Goal: Find specific page/section: Find specific page/section

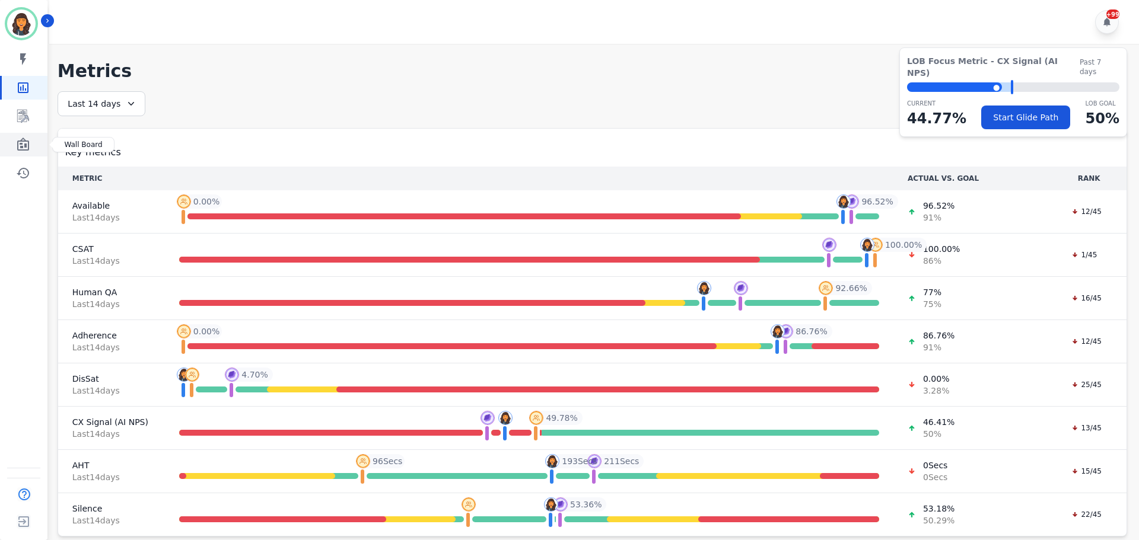
click at [21, 151] on icon "Sidebar" at bounding box center [23, 144] width 12 height 13
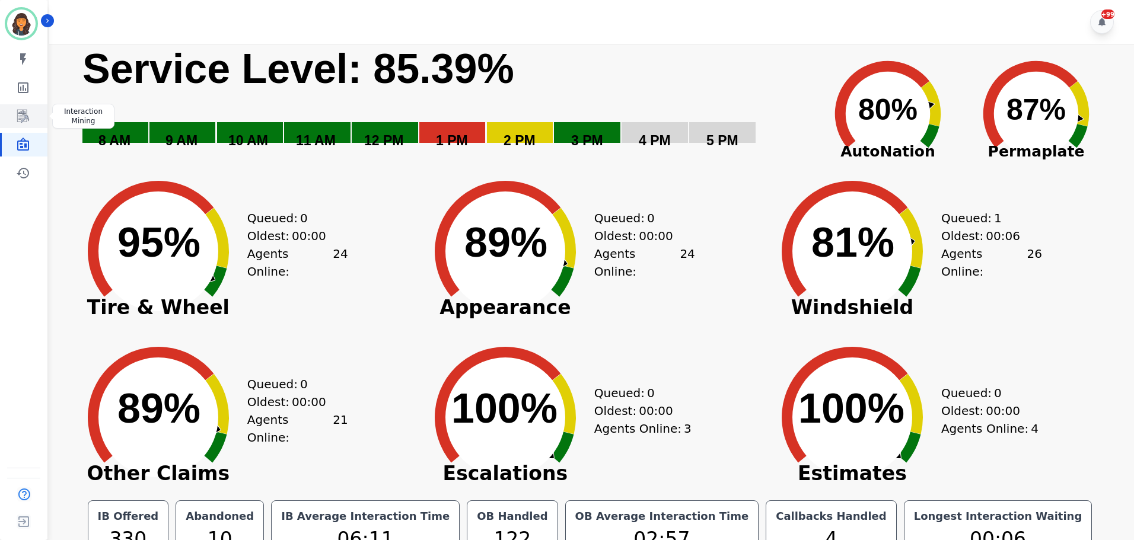
click at [20, 120] on icon "Sidebar" at bounding box center [23, 116] width 12 height 13
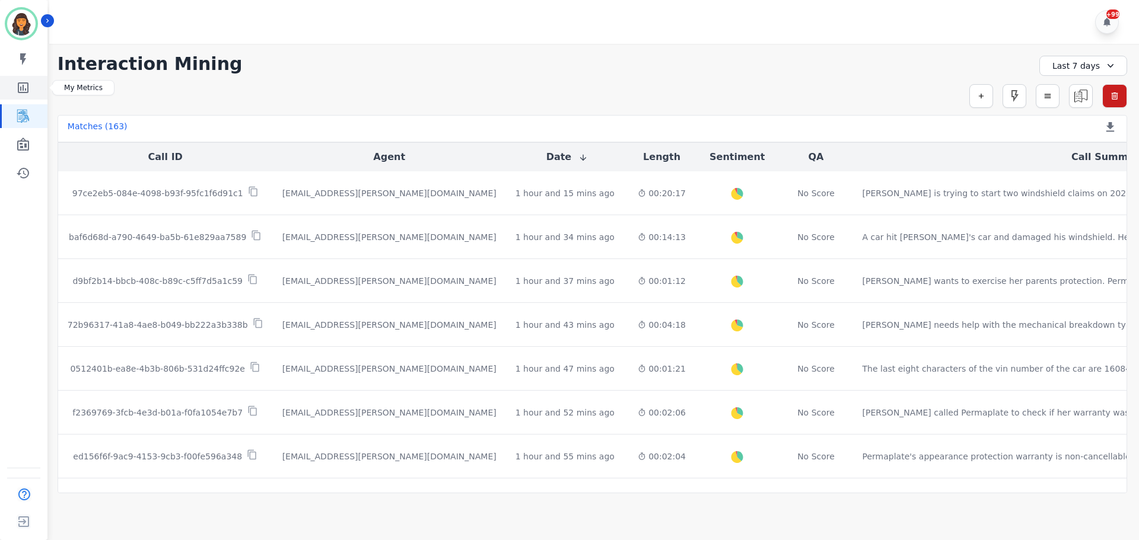
click at [29, 87] on icon "Sidebar" at bounding box center [23, 88] width 14 height 14
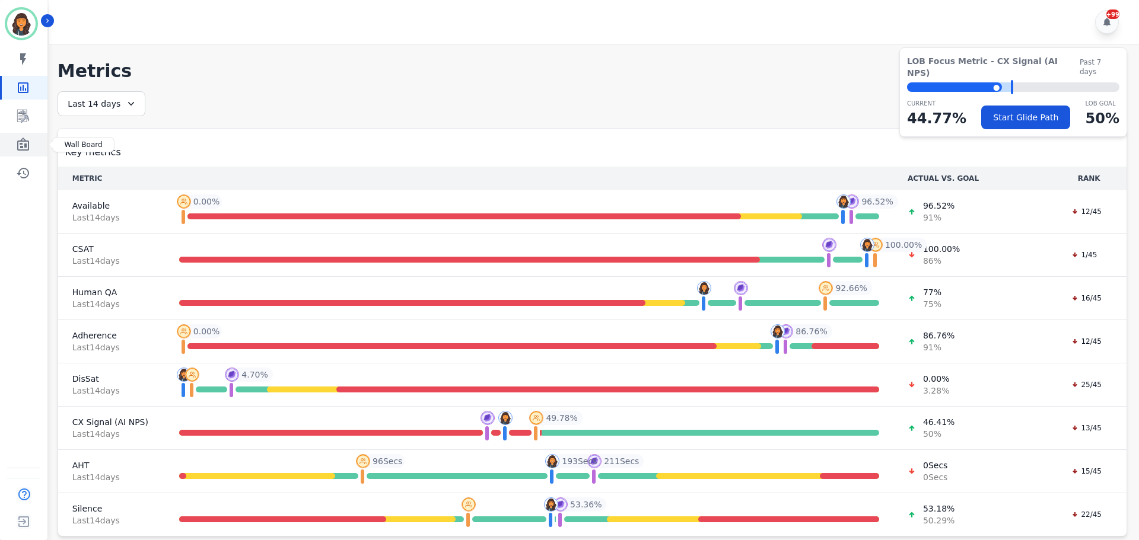
click at [29, 142] on icon "Sidebar" at bounding box center [23, 144] width 12 height 13
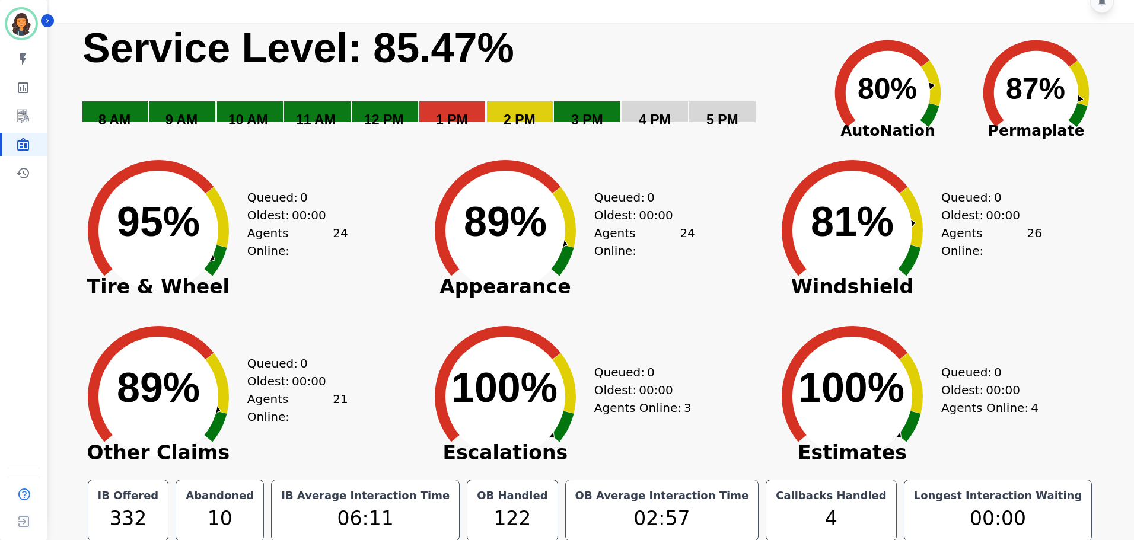
scroll to position [27, 0]
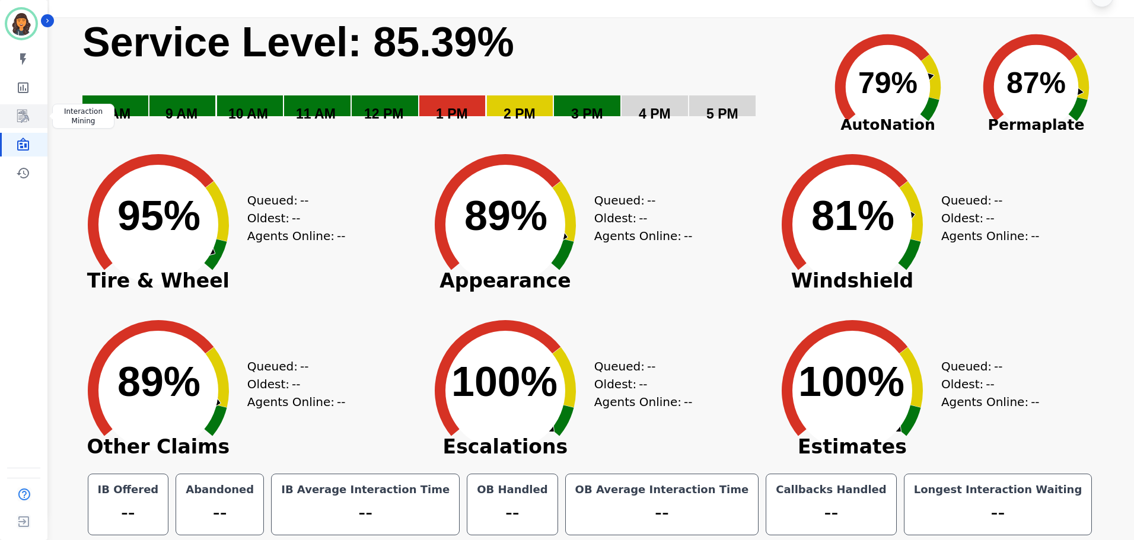
click at [27, 117] on icon "Sidebar" at bounding box center [23, 116] width 9 height 11
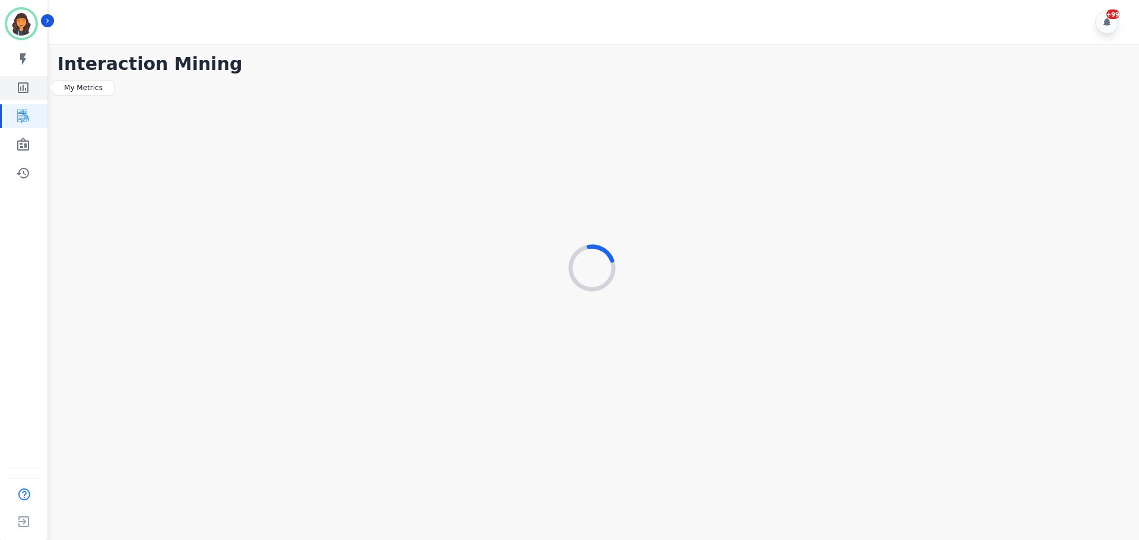
click at [28, 85] on icon "Sidebar" at bounding box center [23, 87] width 11 height 11
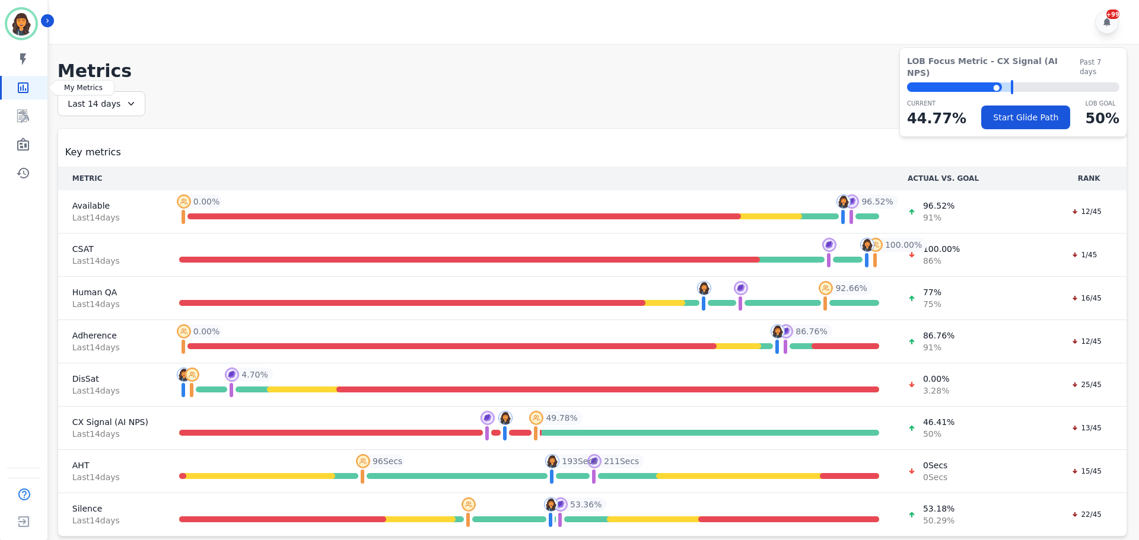
click at [23, 88] on icon "Sidebar" at bounding box center [23, 87] width 11 height 11
click at [20, 119] on icon "Sidebar" at bounding box center [23, 116] width 14 height 14
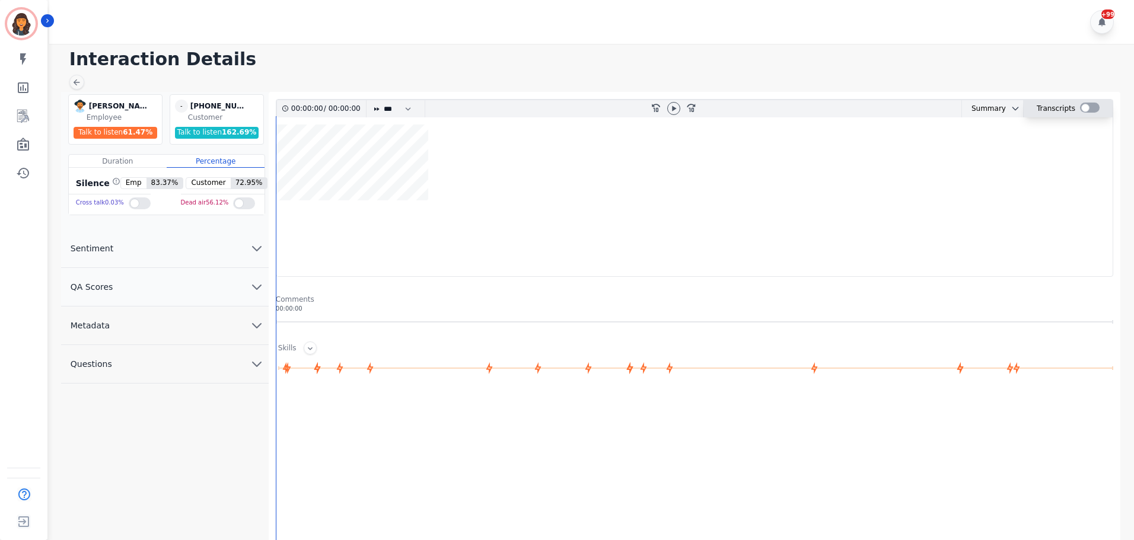
click at [1087, 106] on div at bounding box center [1090, 108] width 20 height 10
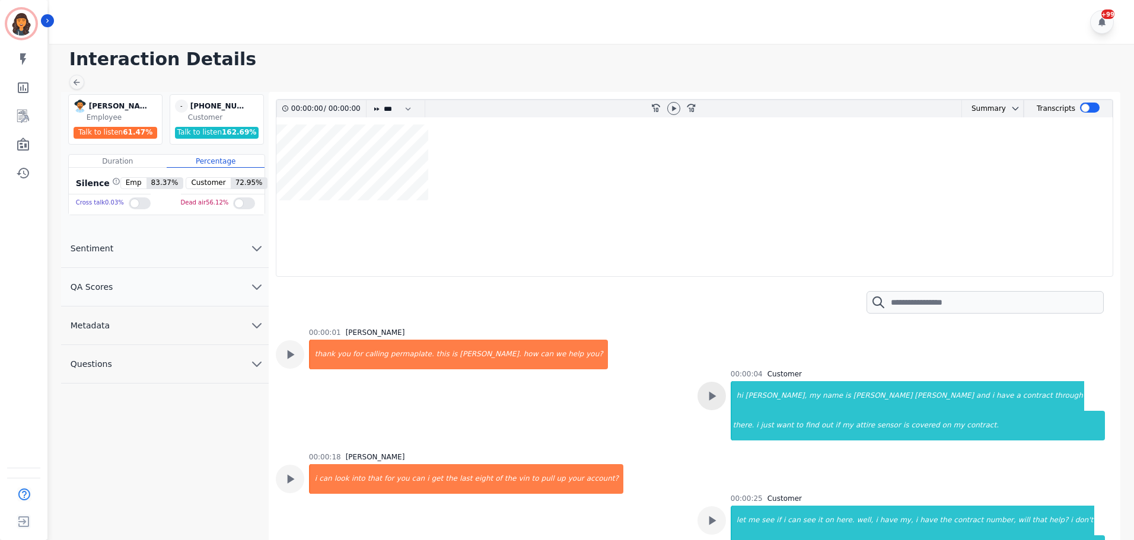
click at [718, 398] on div at bounding box center [711, 396] width 28 height 28
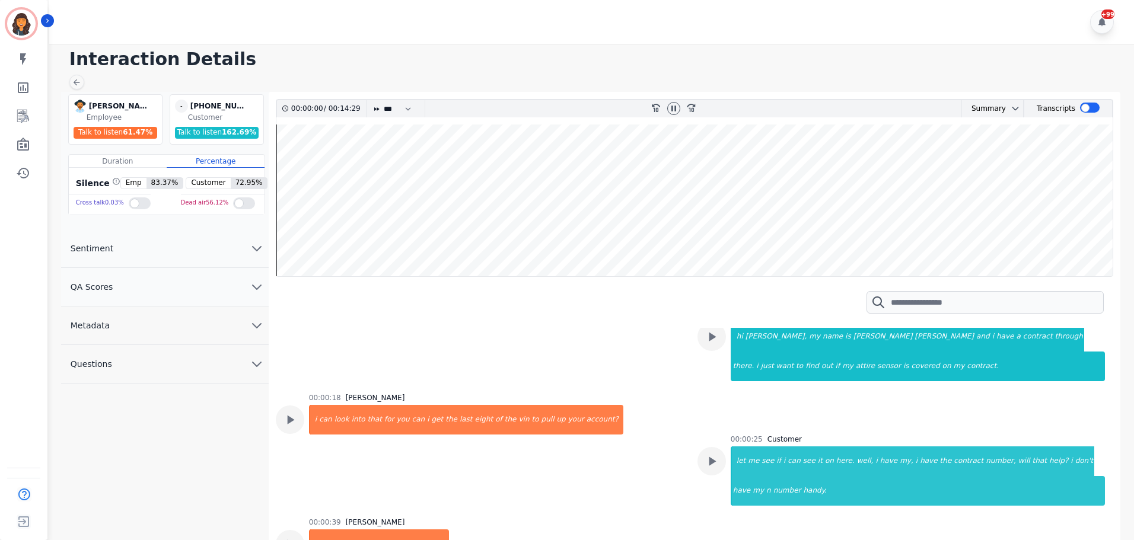
scroll to position [119, 0]
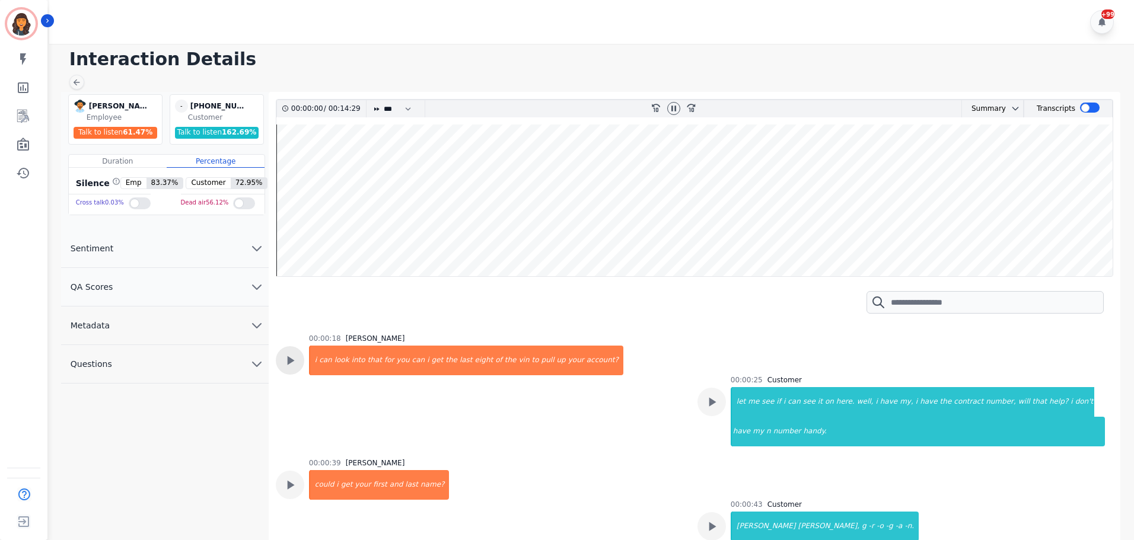
click at [288, 361] on icon at bounding box center [290, 360] width 7 height 9
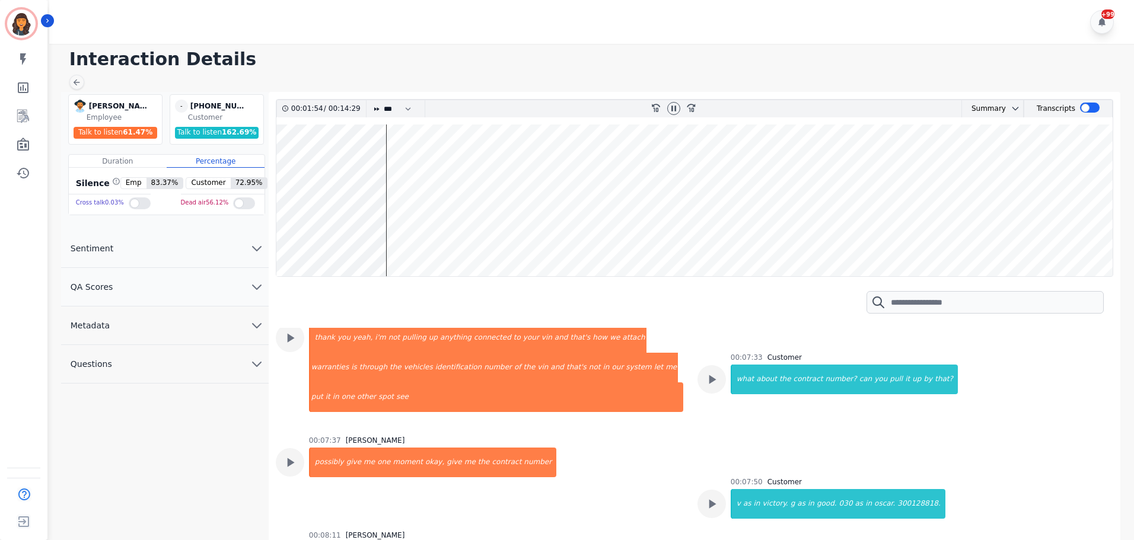
scroll to position [2669, 0]
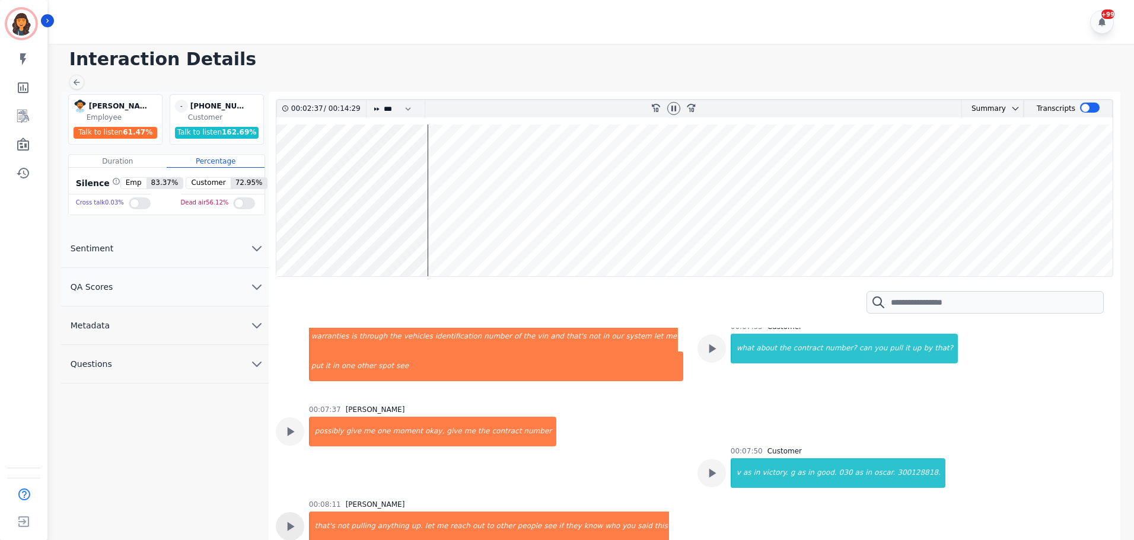
click at [297, 519] on icon at bounding box center [289, 526] width 15 height 15
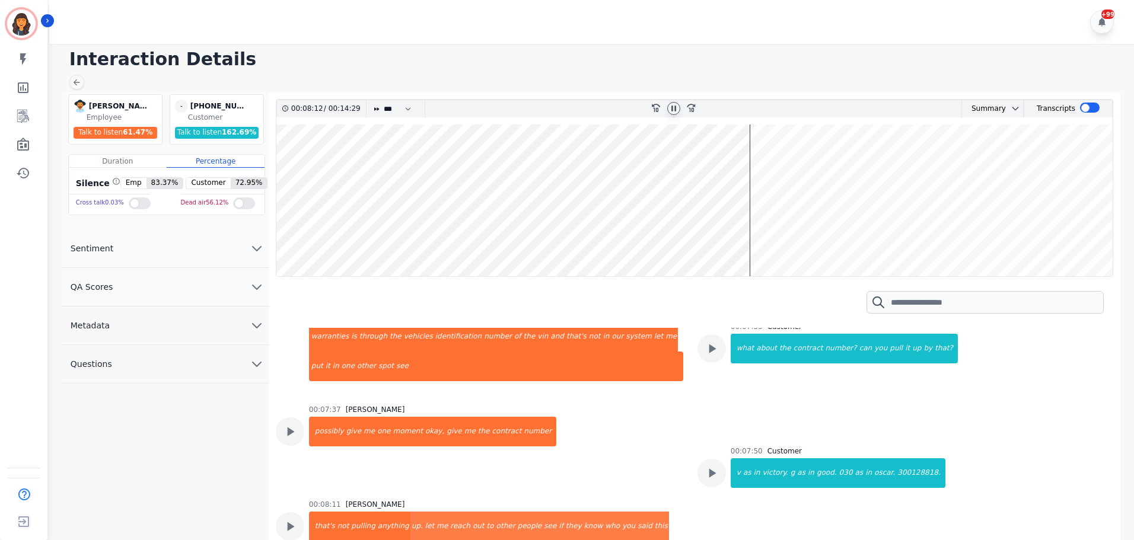
click at [673, 108] on icon at bounding box center [673, 108] width 5 height 5
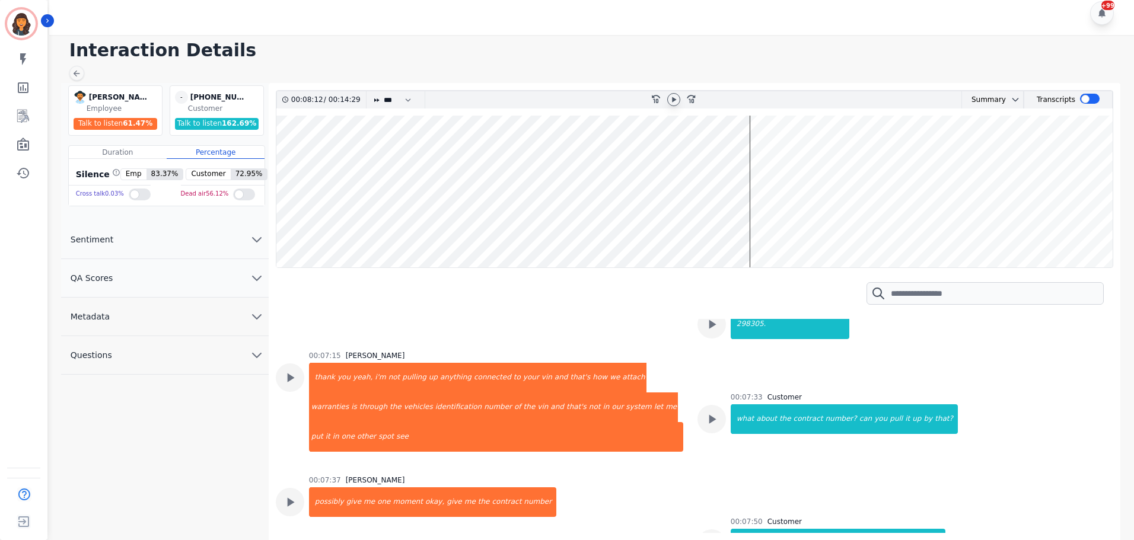
scroll to position [2601, 0]
